Goal: Information Seeking & Learning: Learn about a topic

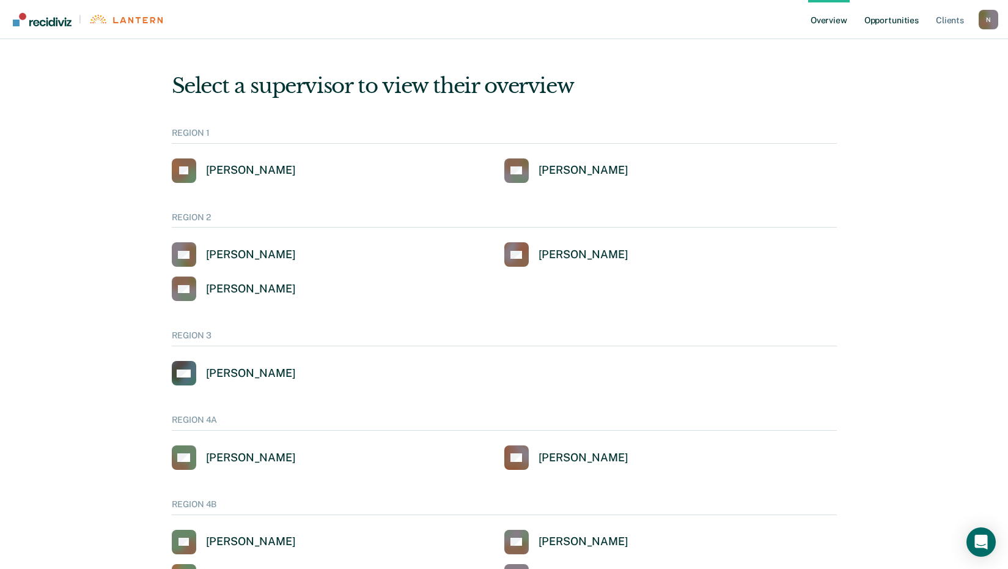
click at [898, 15] on link "Opportunities" at bounding box center [891, 19] width 59 height 39
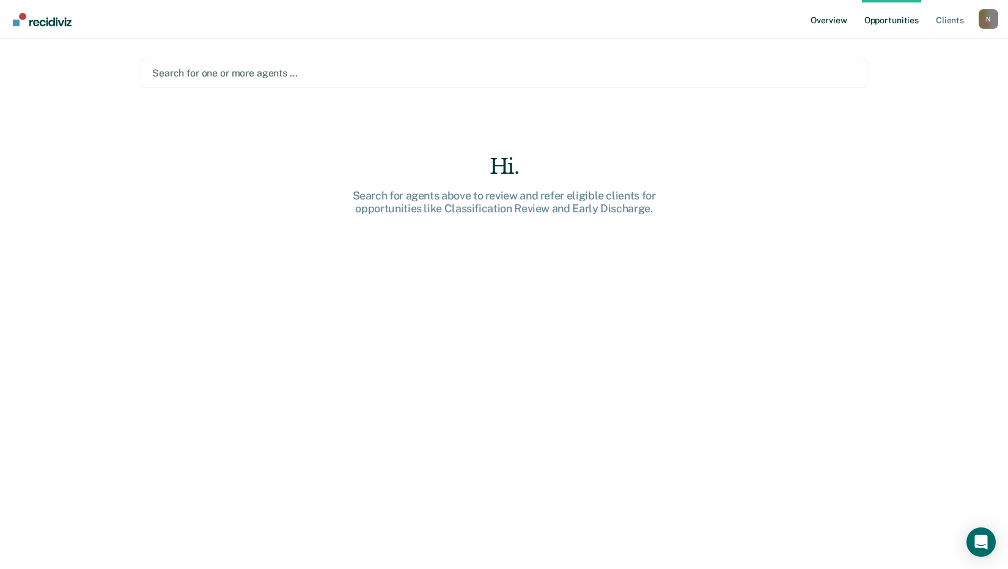
click at [827, 20] on link "Overview" at bounding box center [829, 19] width 42 height 39
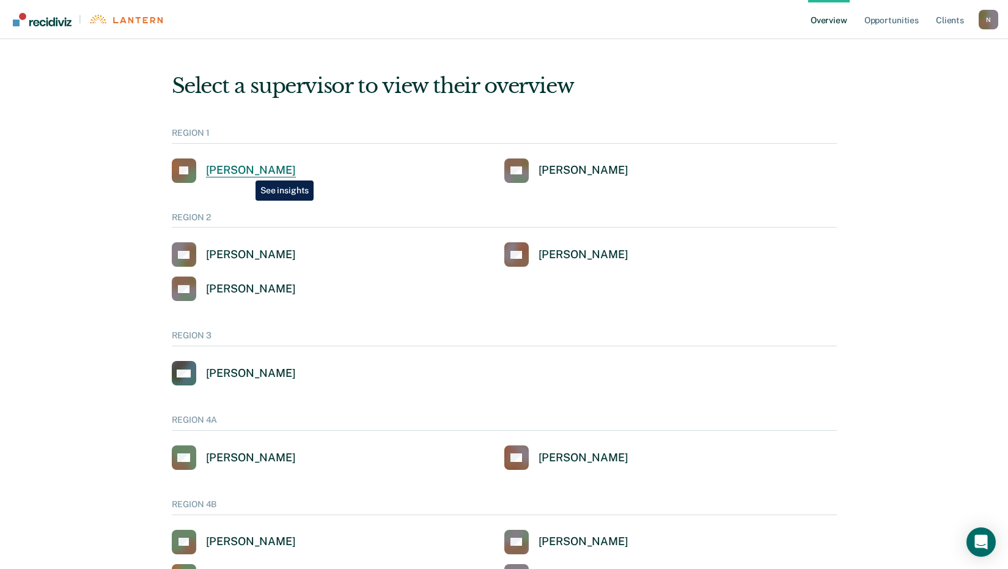
click at [247, 171] on div "[PERSON_NAME]" at bounding box center [251, 170] width 90 height 14
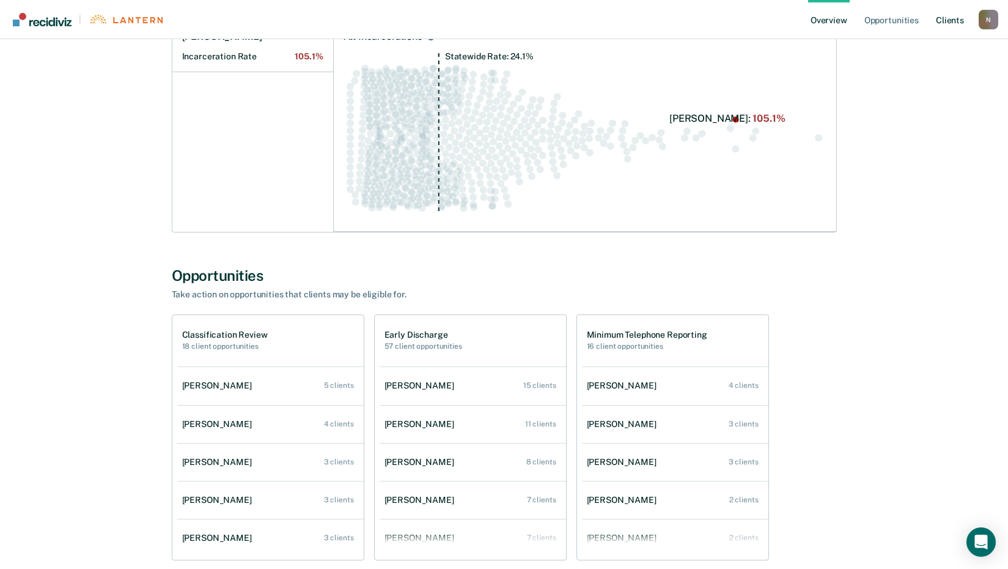
scroll to position [230, 0]
